Goal: Task Accomplishment & Management: Use online tool/utility

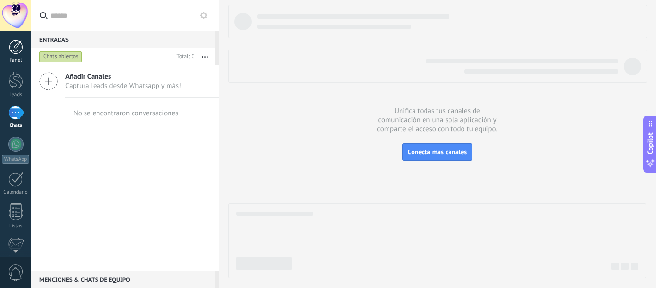
click at [12, 47] on div at bounding box center [16, 47] width 14 height 14
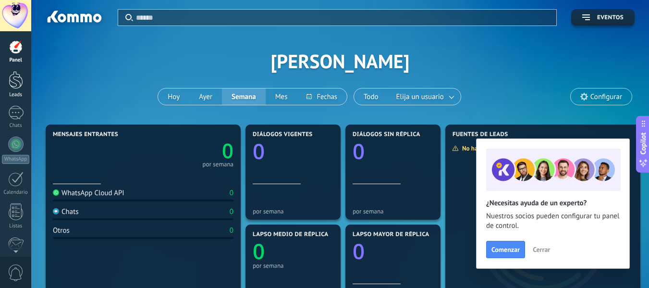
click at [14, 84] on div at bounding box center [16, 80] width 14 height 18
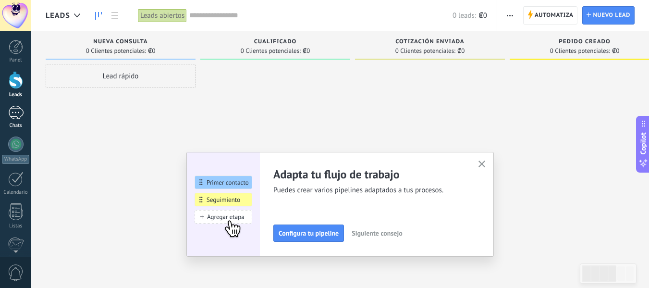
click at [17, 119] on div at bounding box center [15, 113] width 15 height 14
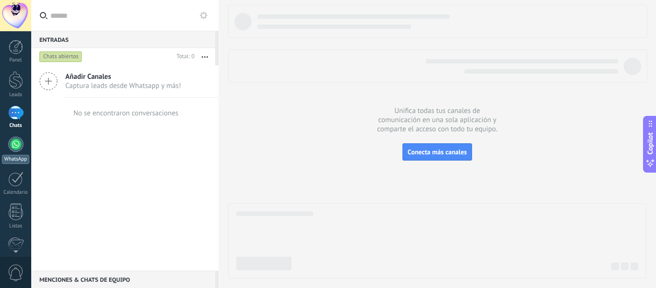
click at [18, 145] on div at bounding box center [15, 143] width 15 height 15
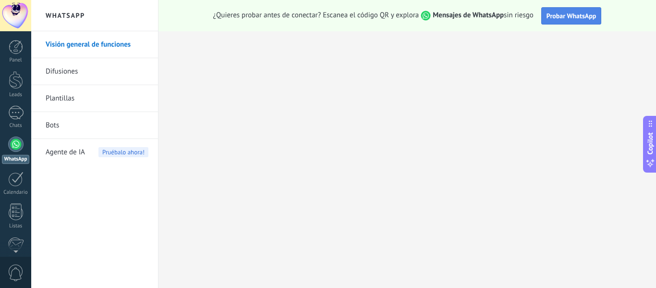
click at [553, 14] on span "Probar WhatsApp" at bounding box center [571, 16] width 50 height 9
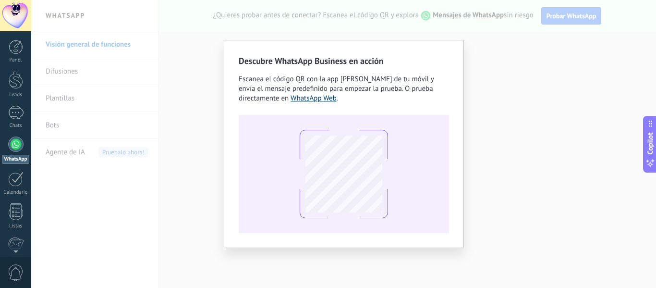
click at [309, 99] on link "WhatsApp Web" at bounding box center [313, 98] width 46 height 9
click at [501, 48] on div "Descubre WhatsApp Business en acción Escanea el código QR con la app [PERSON_NA…" at bounding box center [343, 144] width 625 height 288
